Goal: Task Accomplishment & Management: Manage account settings

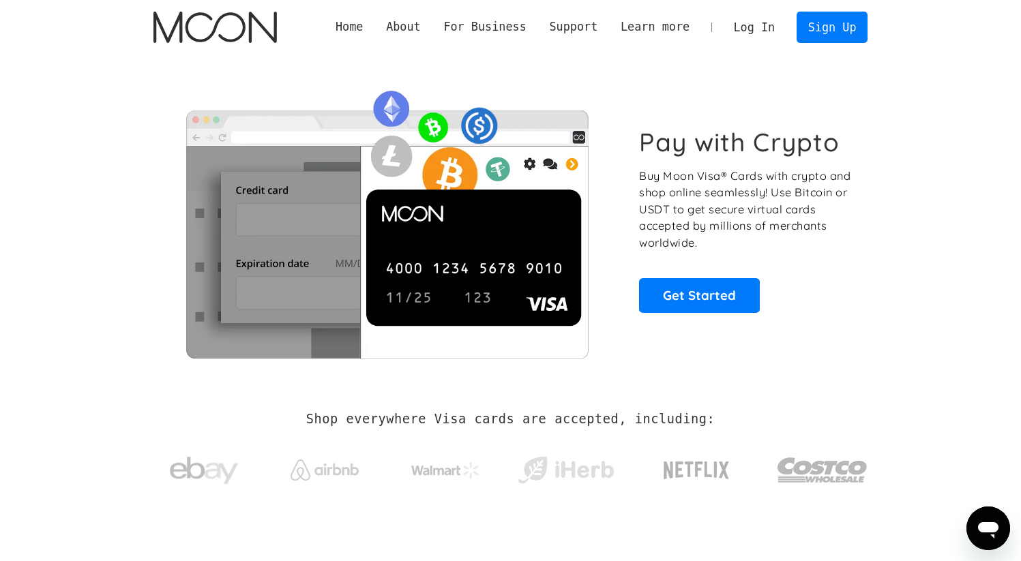
click at [768, 29] on link "Log In" at bounding box center [754, 27] width 64 height 30
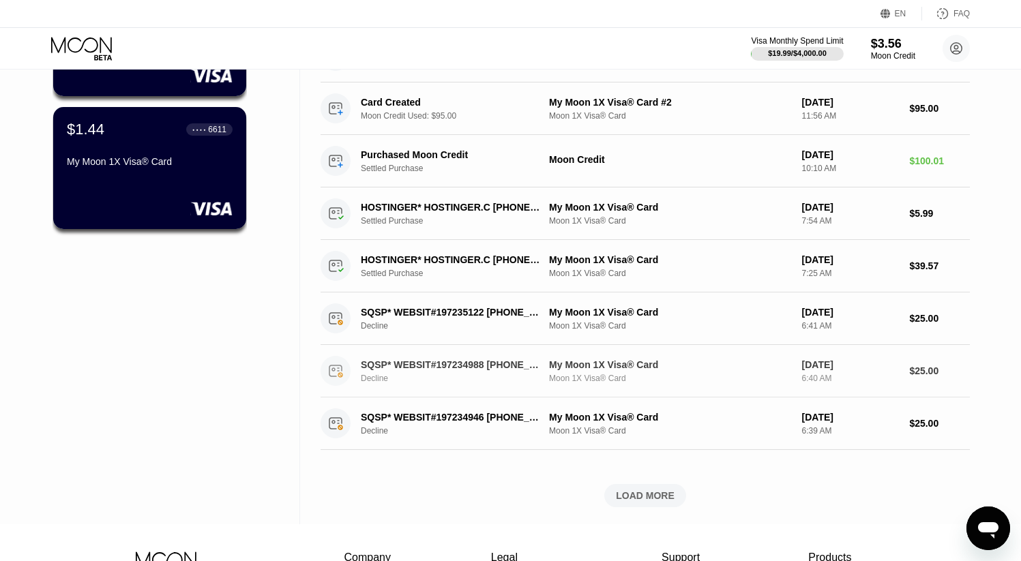
scroll to position [333, 0]
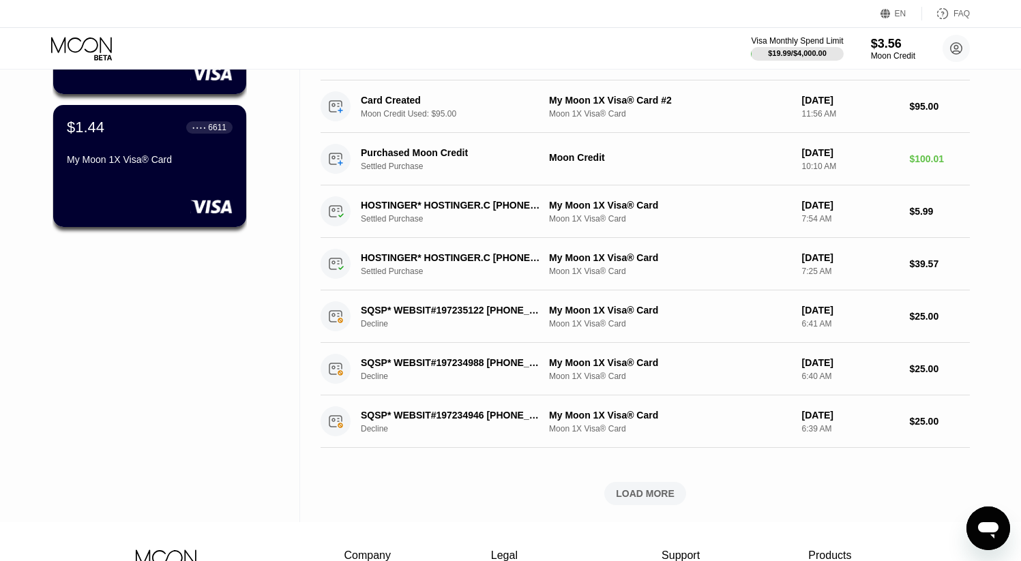
click at [635, 492] on div "LOAD MORE" at bounding box center [645, 493] width 59 height 12
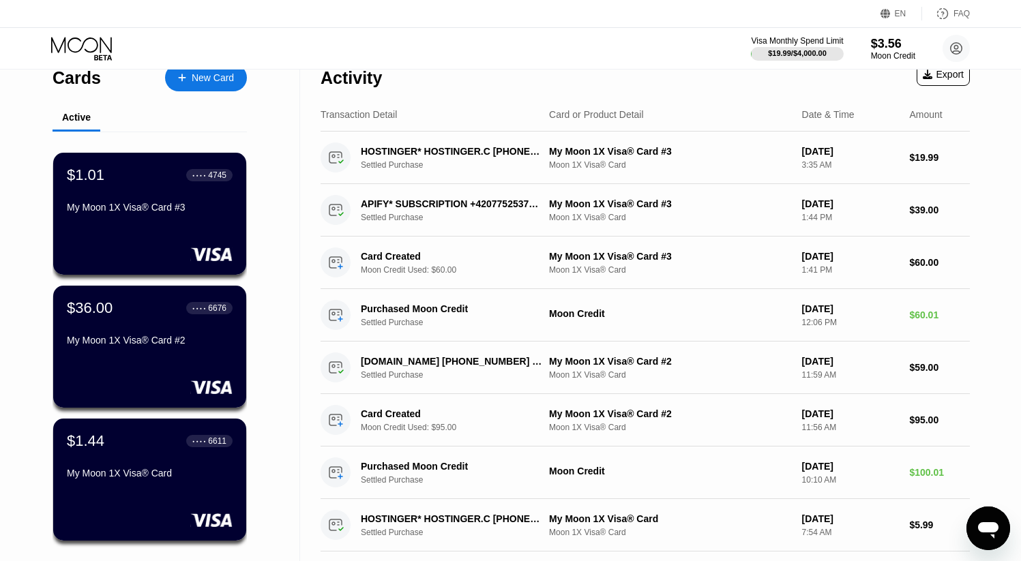
scroll to position [0, 0]
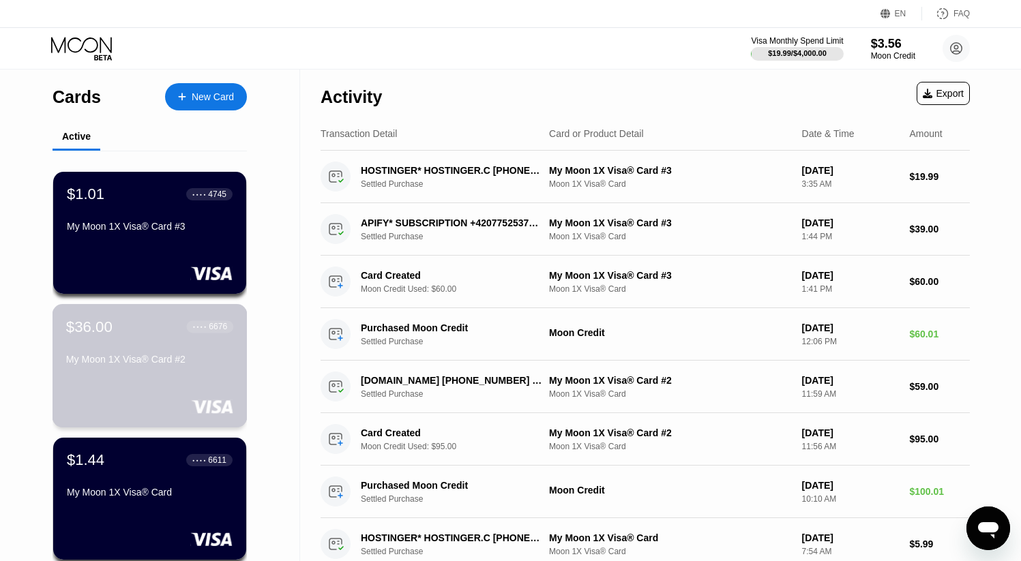
click at [185, 344] on div "$36.00 ● ● ● ● 6676 My Moon 1X Visa® Card #2" at bounding box center [149, 344] width 167 height 52
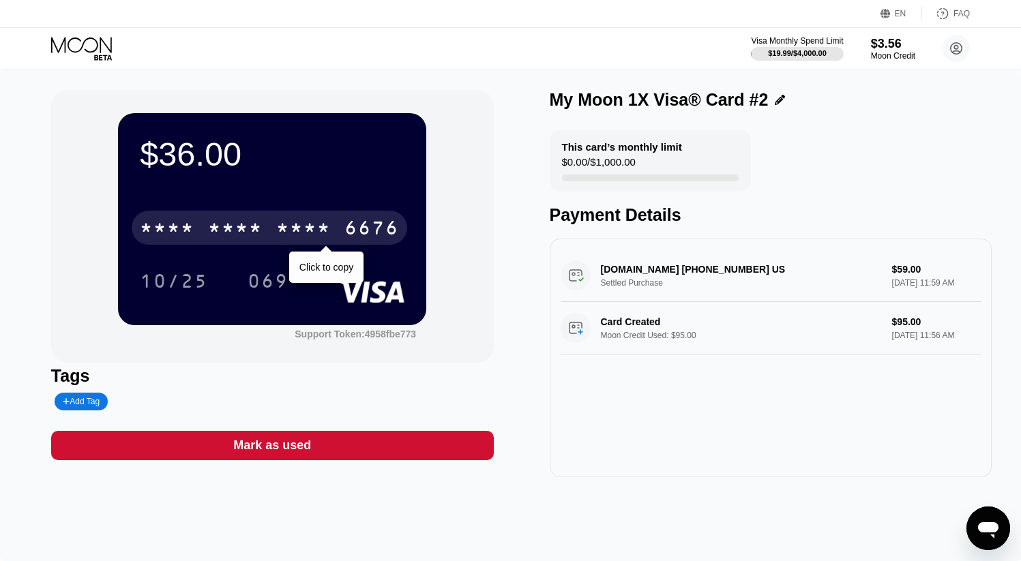
click at [277, 234] on div "* * * *" at bounding box center [303, 230] width 55 height 22
click at [275, 230] on div "4513 6500 2711 6676" at bounding box center [269, 228] width 275 height 34
click at [255, 225] on div "* * * *" at bounding box center [235, 230] width 55 height 22
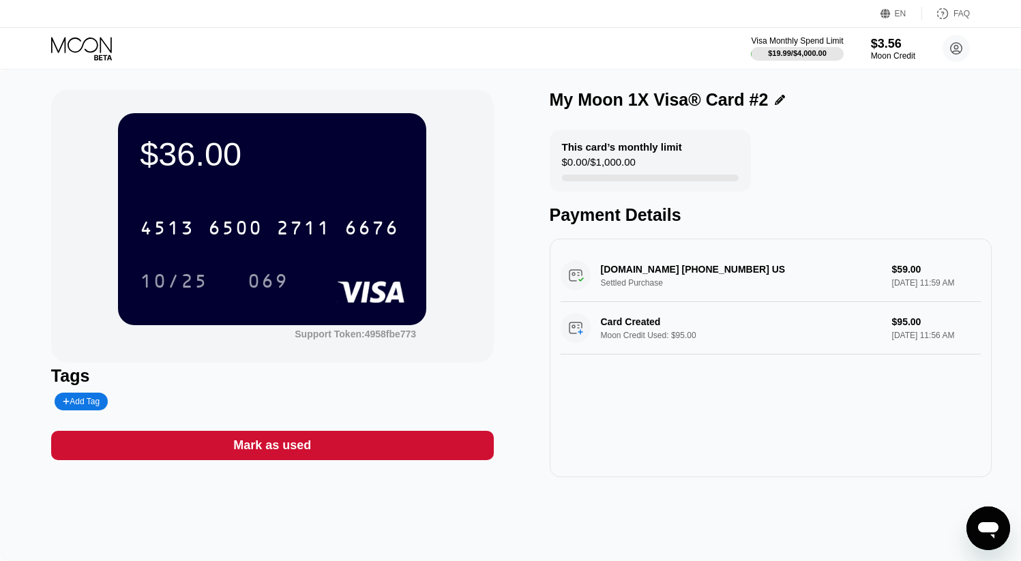
click at [253, 394] on div "Tags Add Tag" at bounding box center [272, 388] width 442 height 44
click at [181, 280] on div "10/25" at bounding box center [174, 283] width 68 height 22
click at [366, 504] on div "$36.00 4513 6500 2711 6676 10/25 069 Support Token: 4958fbe773 Tags Add Tag Mar…" at bounding box center [510, 316] width 1021 height 492
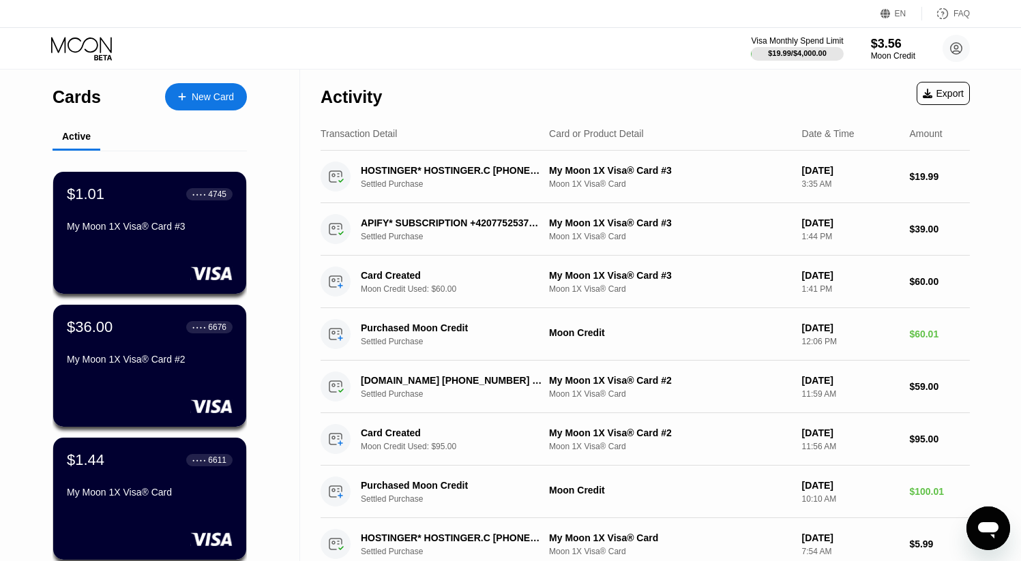
click at [762, 10] on div "EN Language Select an item Save FAQ" at bounding box center [510, 14] width 1021 height 28
